Goal: Task Accomplishment & Management: Manage account settings

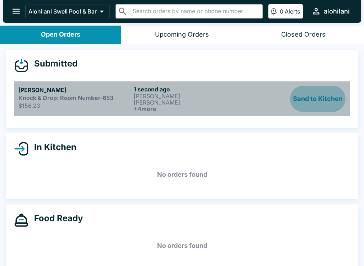
click at [320, 101] on button "Send to Kitchen" at bounding box center [317, 99] width 55 height 26
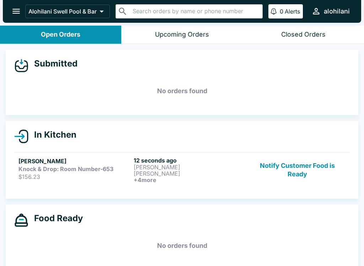
click at [207, 172] on p "[PERSON_NAME]" at bounding box center [190, 173] width 112 height 6
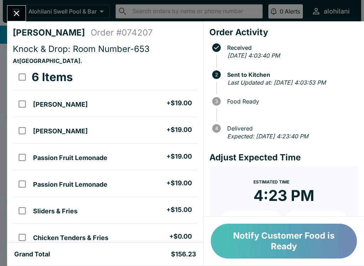
click at [318, 237] on button "Notify Customer Food is Ready" at bounding box center [284, 240] width 146 height 35
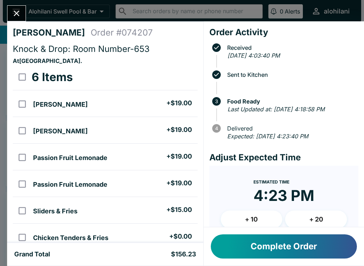
click at [16, 20] on button "Close" at bounding box center [16, 13] width 18 height 15
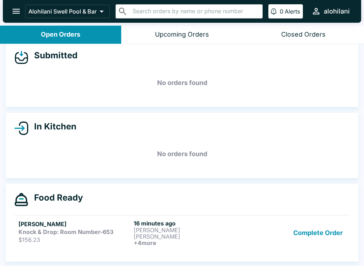
scroll to position [8, 0]
click at [146, 227] on p "[PERSON_NAME]" at bounding box center [190, 230] width 112 height 6
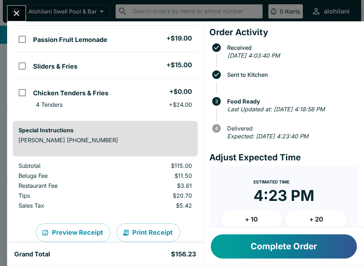
scroll to position [144, 0]
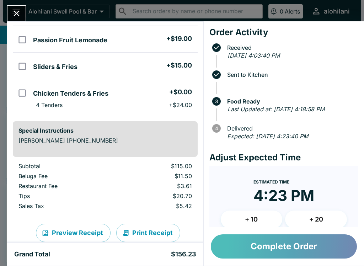
click at [290, 246] on button "Complete Order" at bounding box center [284, 246] width 146 height 24
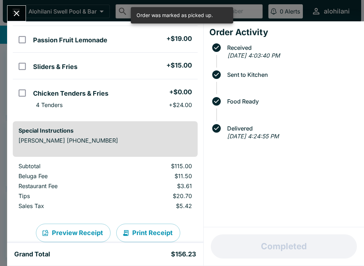
click at [21, 10] on icon "Close" at bounding box center [17, 14] width 10 height 10
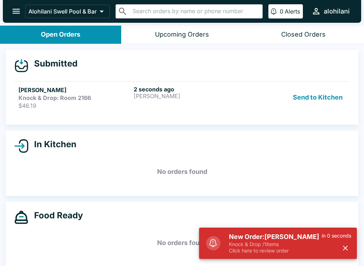
click at [335, 95] on button "Send to Kitchen" at bounding box center [317, 97] width 55 height 23
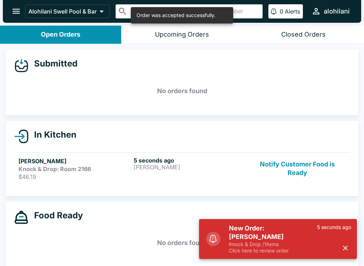
click at [66, 175] on p "$46.19" at bounding box center [74, 176] width 112 height 7
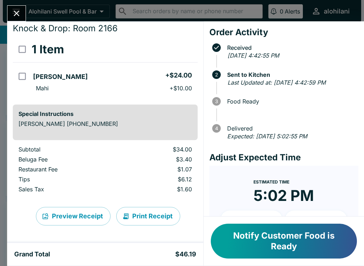
scroll to position [21, 0]
click at [17, 12] on icon "Close" at bounding box center [17, 14] width 10 height 10
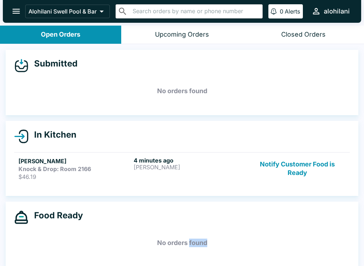
click at [185, 255] on div "Food Ready No orders found" at bounding box center [182, 233] width 352 height 65
click at [294, 170] on button "Notify Customer Food is Ready" at bounding box center [297, 168] width 96 height 23
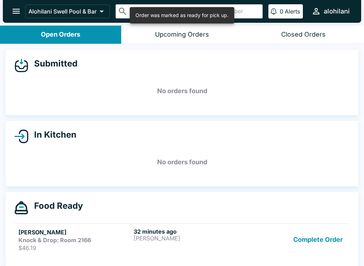
click at [243, 237] on p "[PERSON_NAME]" at bounding box center [190, 238] width 112 height 6
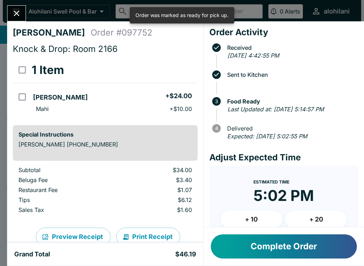
click at [313, 243] on button "Complete Order" at bounding box center [284, 246] width 146 height 24
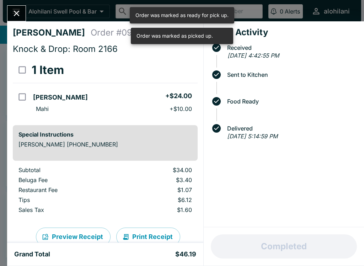
click at [19, 20] on button "Close" at bounding box center [16, 13] width 18 height 15
